Goal: Task Accomplishment & Management: Manage account settings

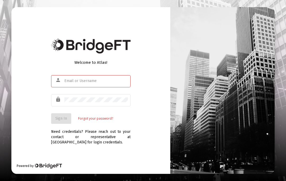
scroll to position [15, 0]
click at [70, 79] on input "text" at bounding box center [96, 81] width 64 height 4
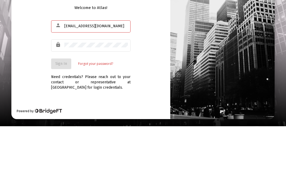
type input "[EMAIL_ADDRESS][DOMAIN_NAME]"
click at [67, 93] on div at bounding box center [96, 99] width 64 height 13
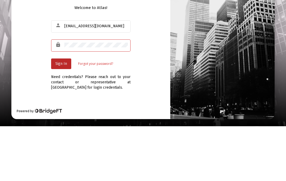
click at [61, 116] on span "Sign In" at bounding box center [61, 118] width 12 height 4
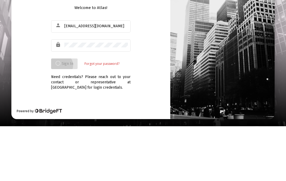
scroll to position [23, 0]
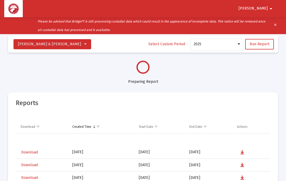
select select "View all"
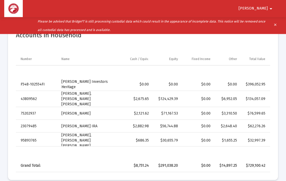
scroll to position [171, 0]
click at [270, 7] on mat-icon "arrow_drop_down" at bounding box center [271, 8] width 6 height 11
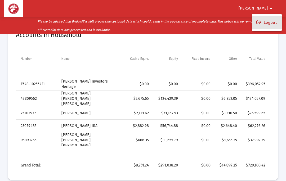
click at [270, 23] on button "Logout" at bounding box center [267, 22] width 30 height 13
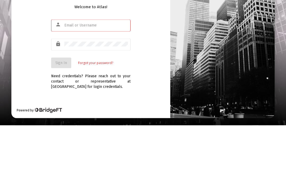
scroll to position [23, 0]
